Goal: Complete application form

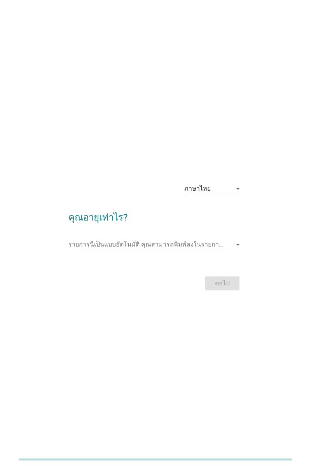
click at [124, 245] on input "รายการนี้เป็นแบบอัตโนมัติ คุณสามารถพิมพ์ลงในรายการนี้" at bounding box center [149, 245] width 163 height 12
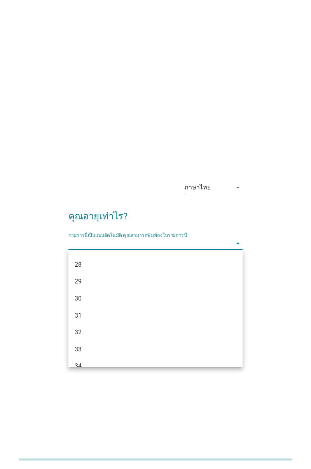
scroll to position [166, 0]
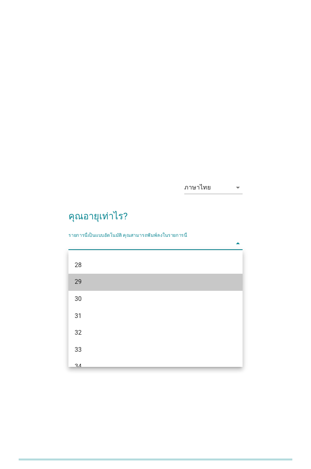
click at [90, 282] on div "29" at bounding box center [149, 281] width 148 height 9
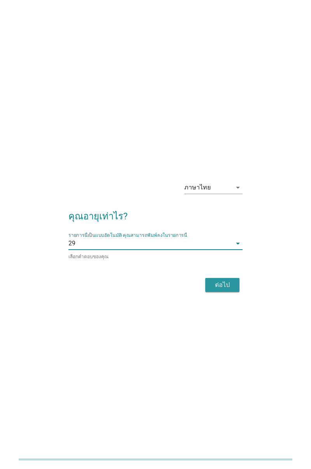
click at [219, 287] on div "ต่อไป" at bounding box center [222, 284] width 22 height 9
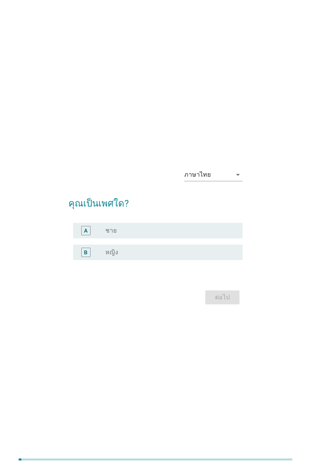
click at [146, 254] on div "radio_button_unchecked หญิง" at bounding box center [167, 253] width 125 height 8
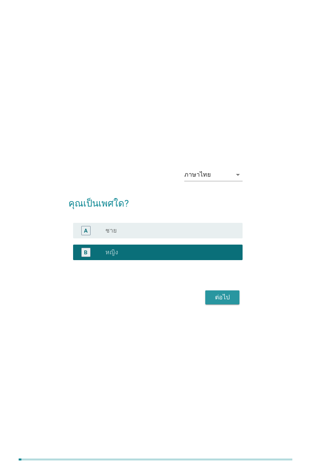
click at [217, 296] on div "ต่อไป" at bounding box center [222, 297] width 22 height 9
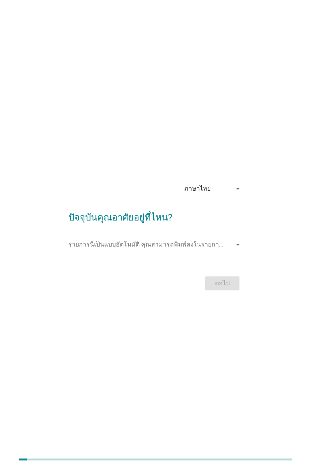
click at [212, 245] on input "รายการนี้เป็นแบบอัตโนมัติ คุณสามารถพิมพ์ลงในรายการนี้" at bounding box center [149, 245] width 163 height 12
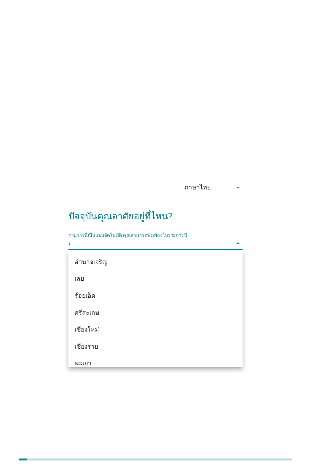
type input "เพ"
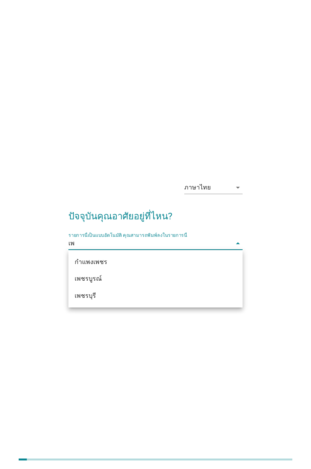
click at [98, 294] on div "เพชรบุรี" at bounding box center [149, 295] width 148 height 9
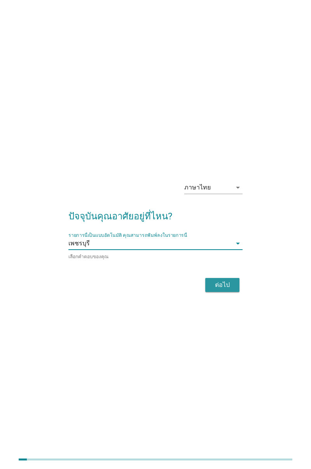
click at [224, 287] on div "ต่อไป" at bounding box center [222, 284] width 22 height 9
